Goal: Task Accomplishment & Management: Manage account settings

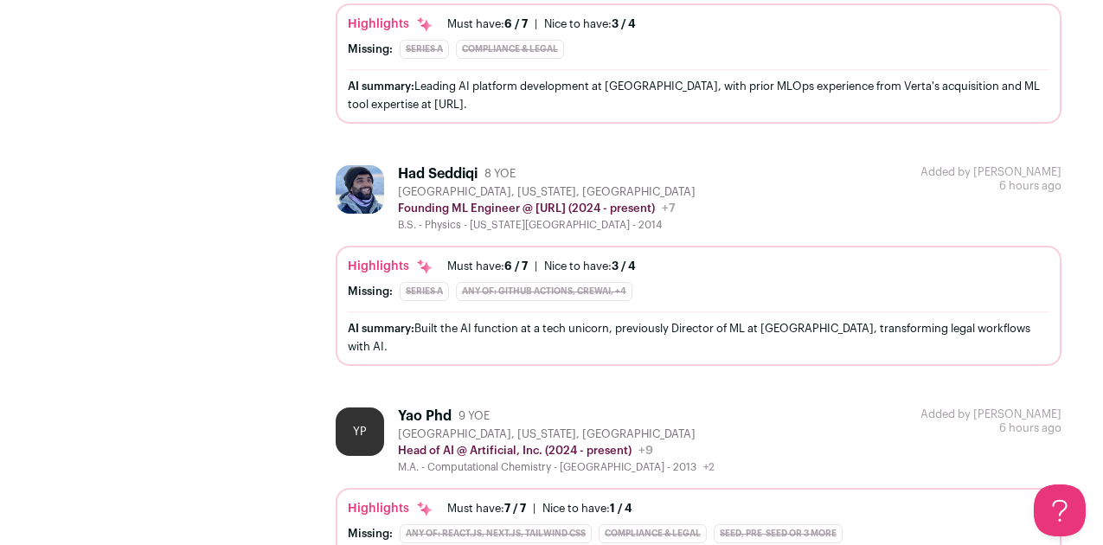
scroll to position [1380, 0]
